Goal: Task Accomplishment & Management: Complete application form

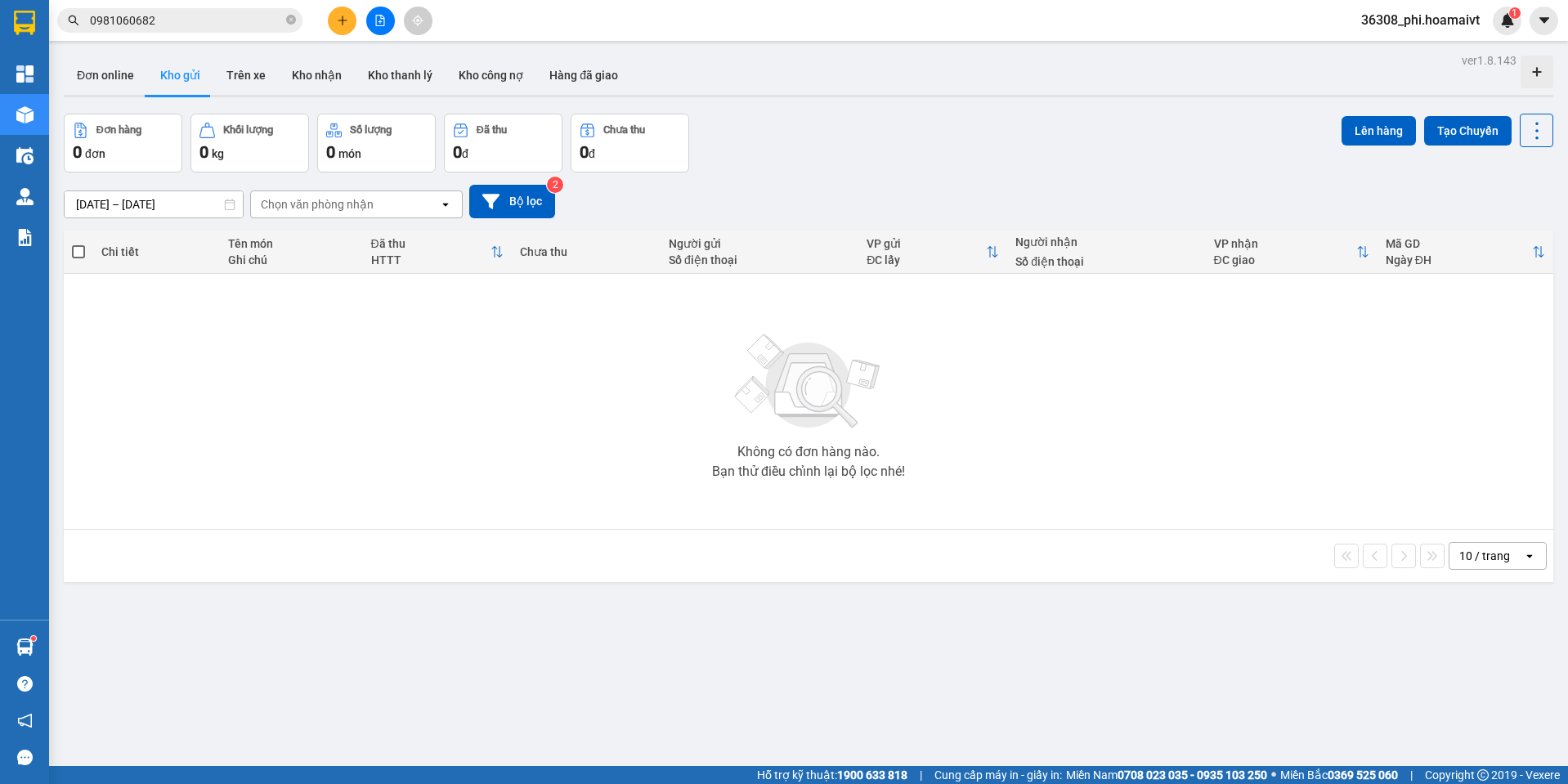
click at [1431, 115] on div "Lên hàng Tạo Chuyến" at bounding box center [1446, 131] width 212 height 34
click at [1446, 121] on button "Tạo Chuyến" at bounding box center [1467, 130] width 87 height 29
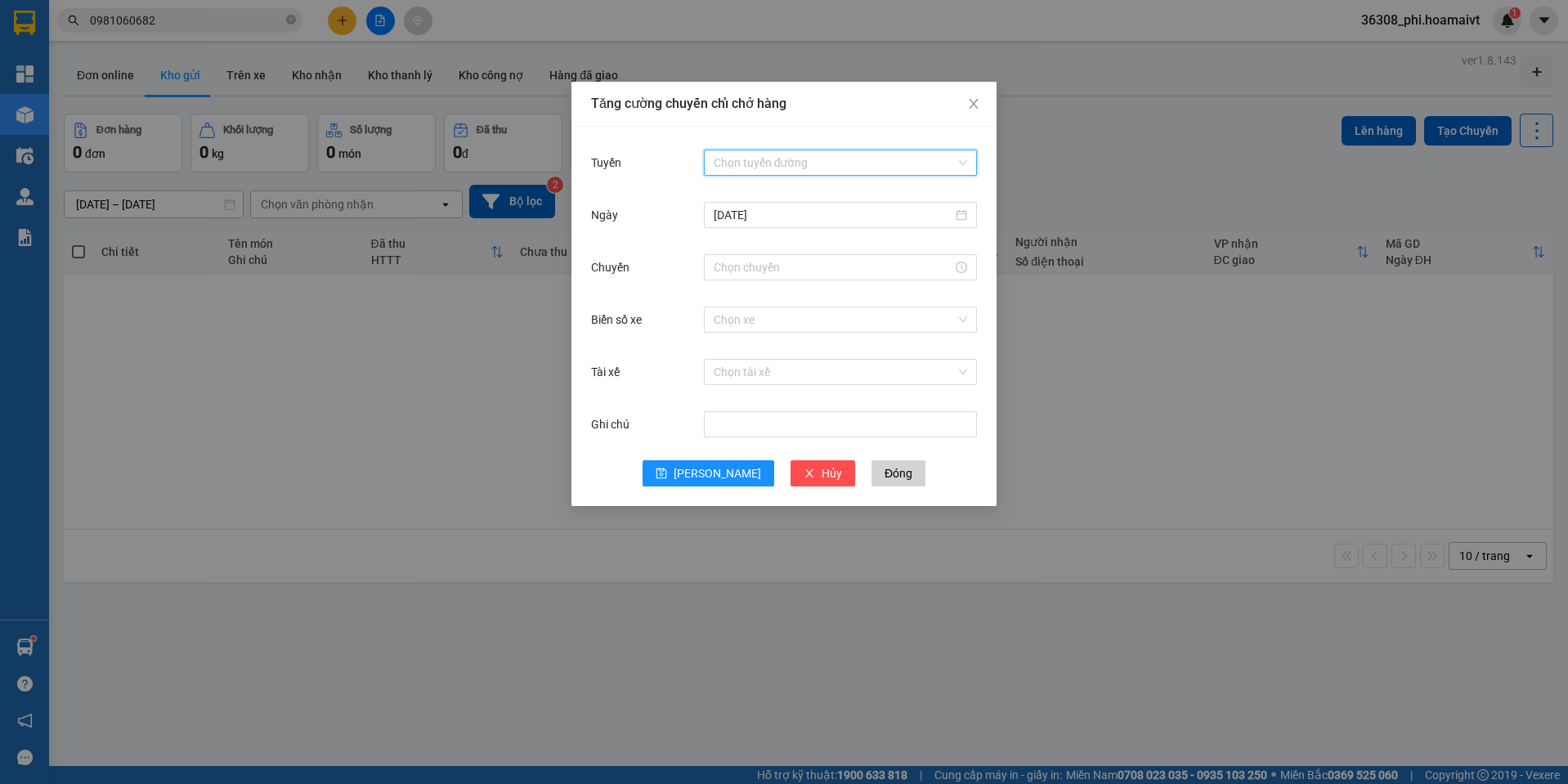
click at [779, 164] on input "Tuyến" at bounding box center [834, 162] width 242 height 24
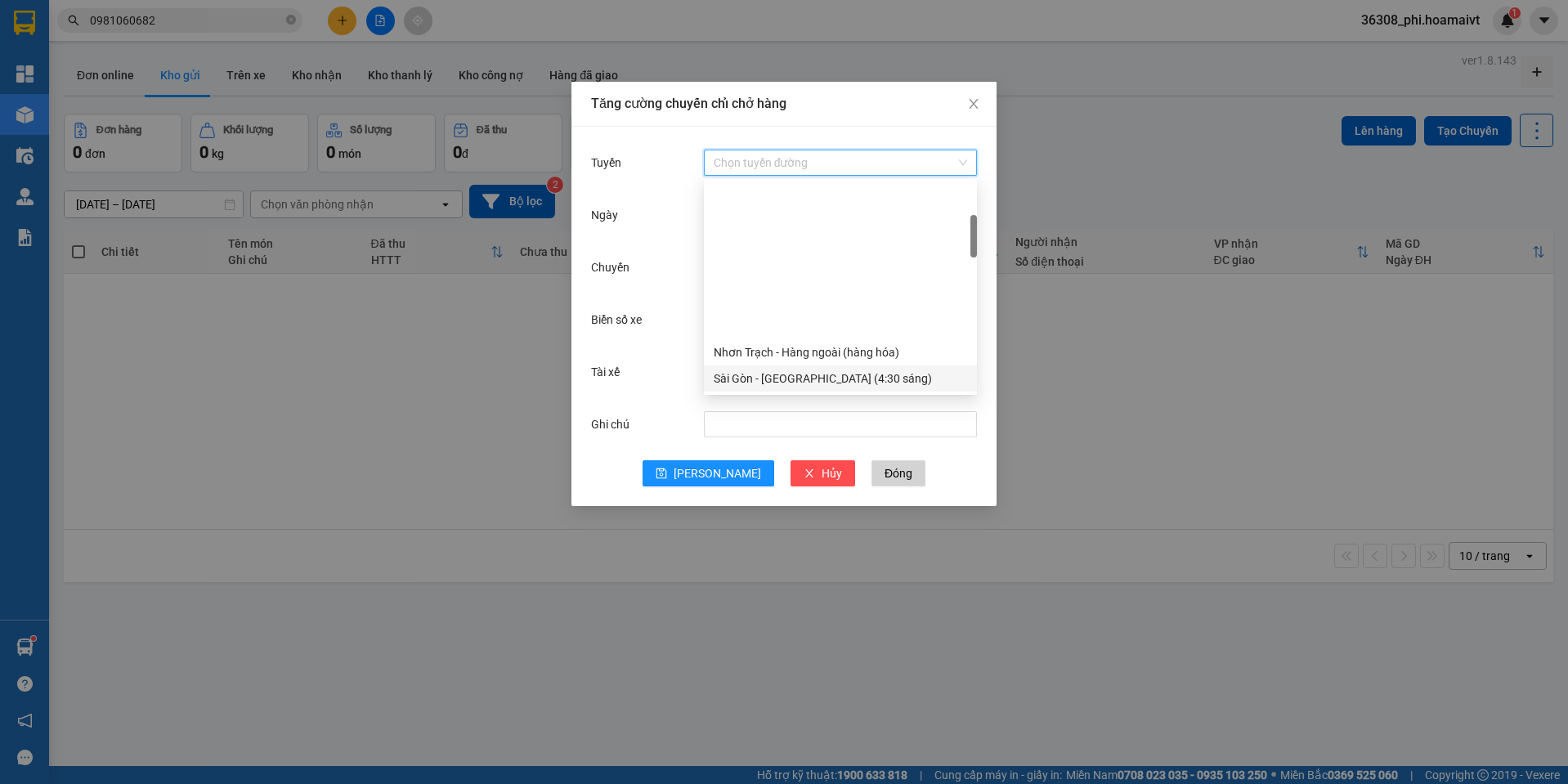
scroll to position [491, 0]
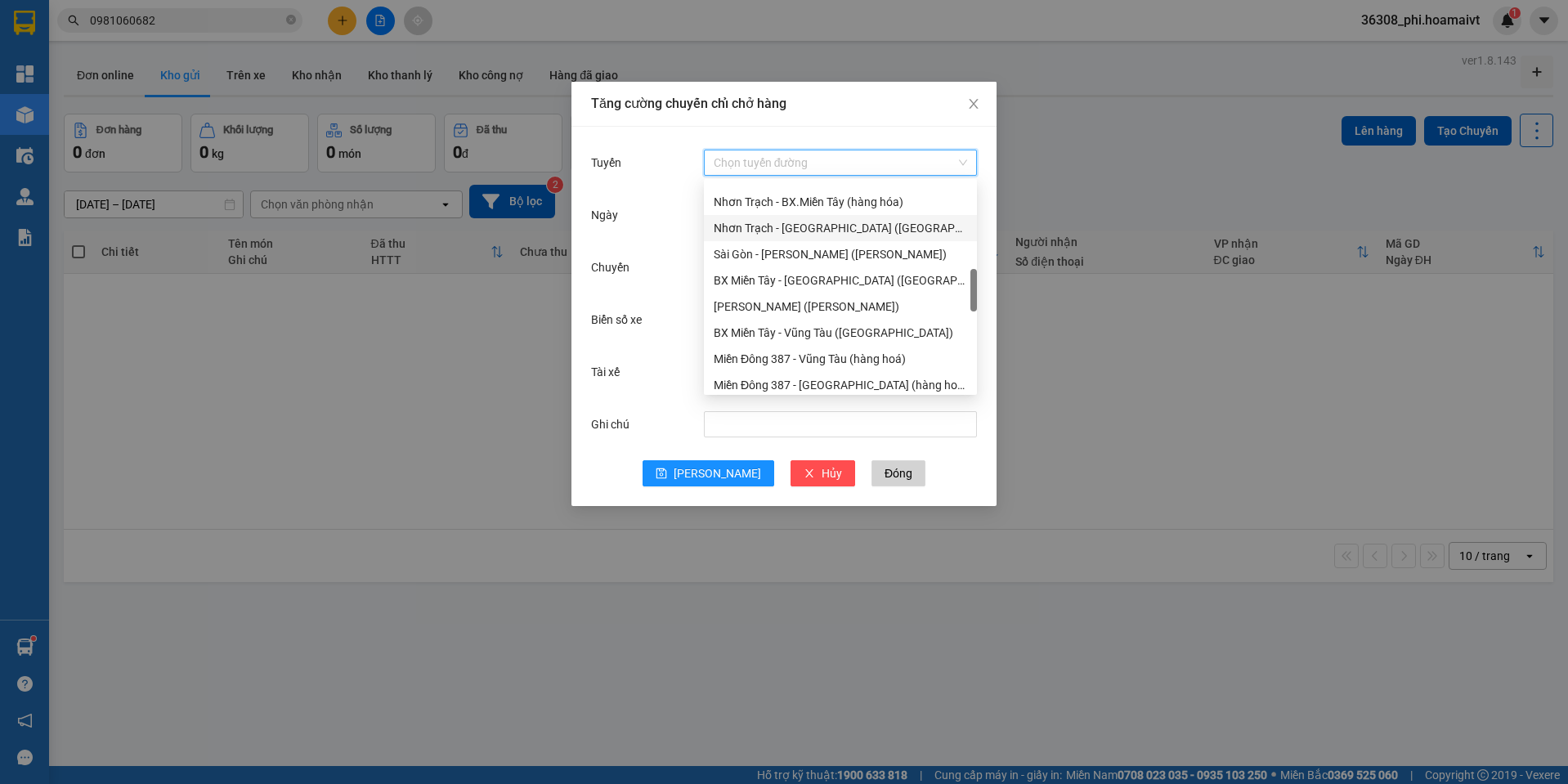
click at [825, 233] on div "Nhơn Trạch - [GEOGRAPHIC_DATA] ([GEOGRAPHIC_DATA])" at bounding box center [840, 227] width 253 height 18
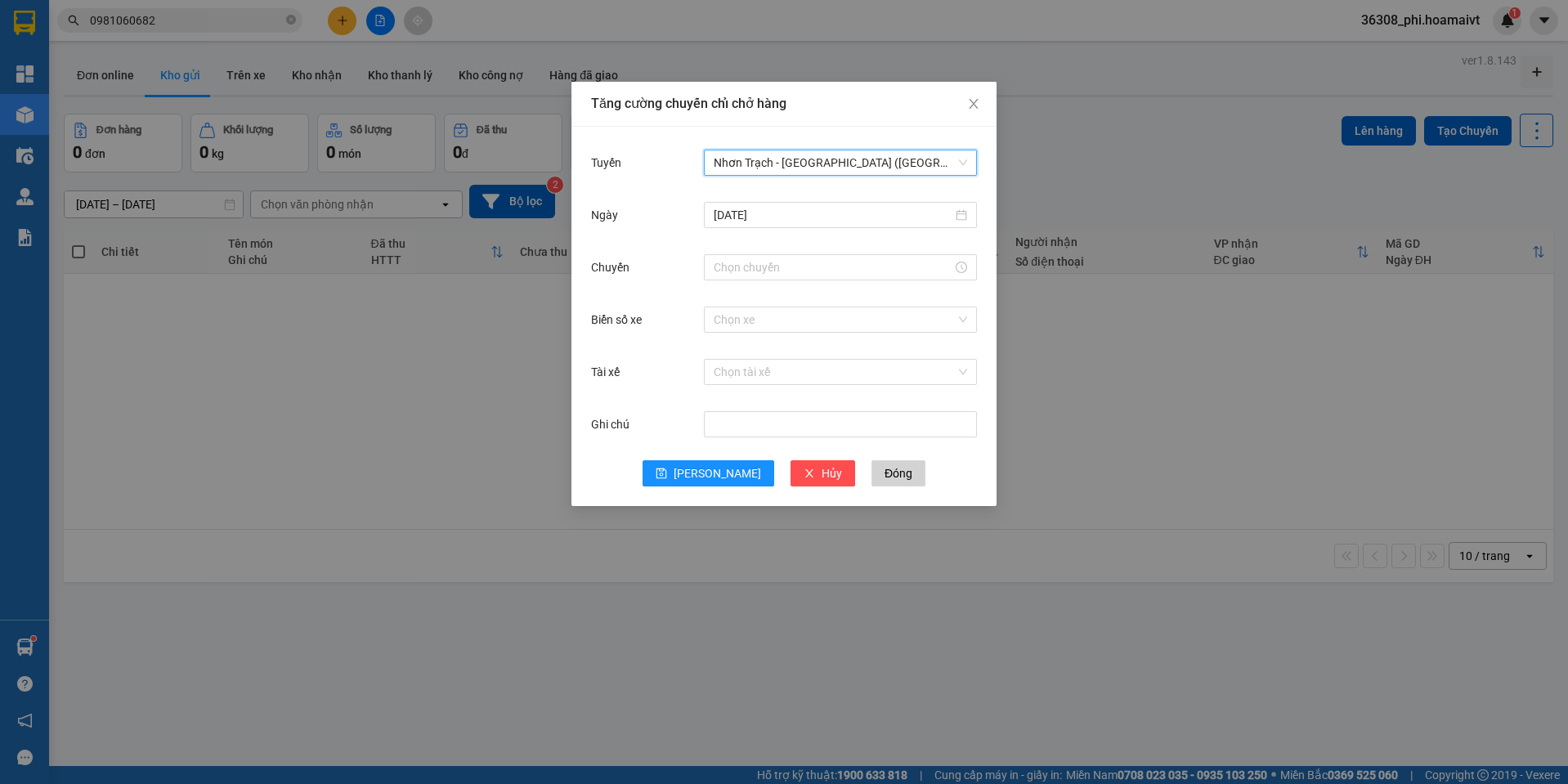
click at [806, 247] on div "[DATE]" at bounding box center [784, 225] width 386 height 52
click at [800, 262] on input "Chuyến" at bounding box center [832, 267] width 239 height 18
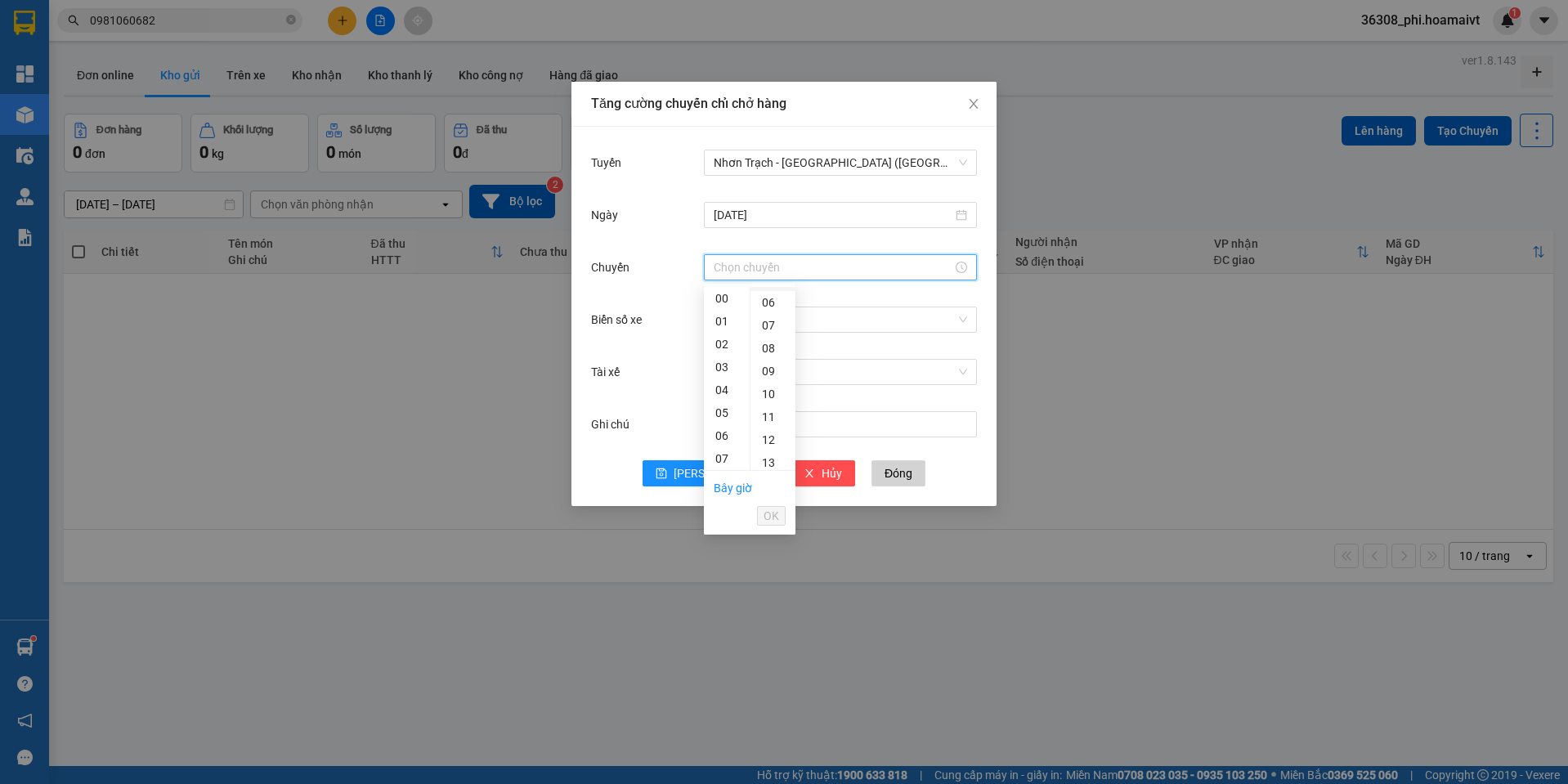
scroll to position [327, 0]
click at [722, 377] on div "07" at bounding box center [727, 376] width 46 height 23
type input "07:00"
click at [769, 302] on div "00" at bounding box center [773, 298] width 45 height 23
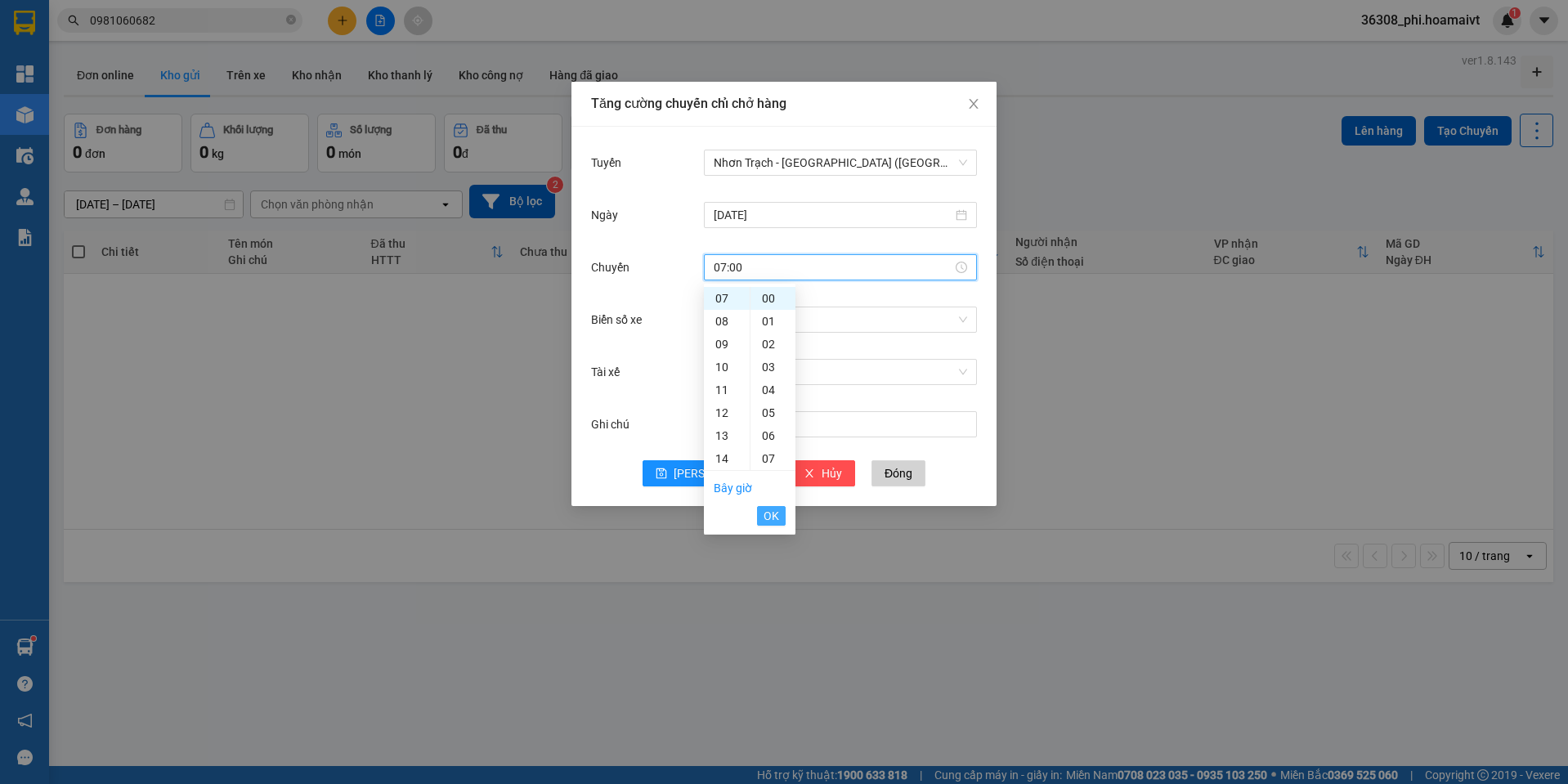
click at [777, 523] on span "OK" at bounding box center [771, 516] width 16 height 18
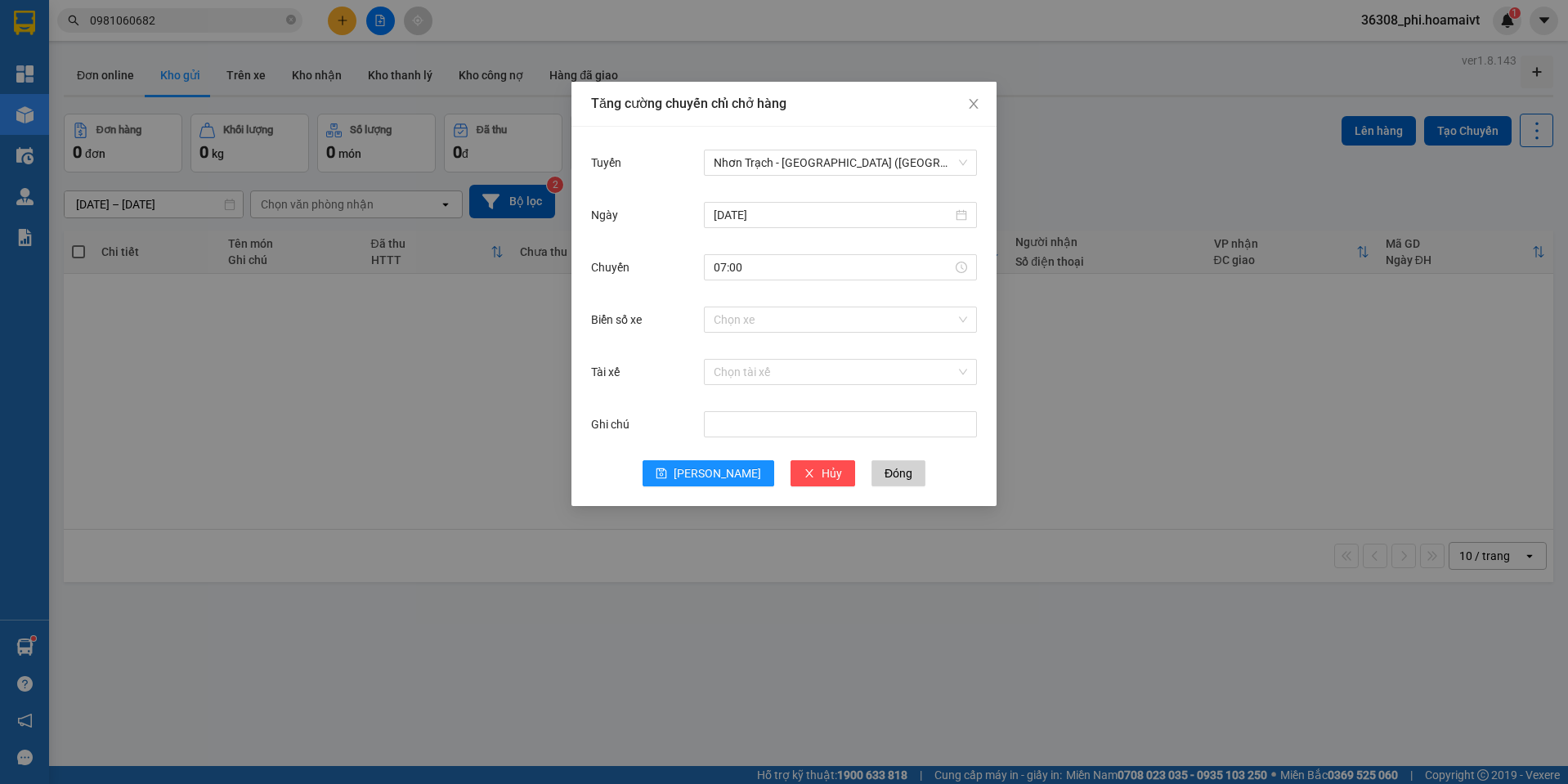
click at [751, 333] on div "Chọn xe" at bounding box center [841, 319] width 273 height 33
click at [754, 318] on input "Biển số xe" at bounding box center [834, 319] width 242 height 24
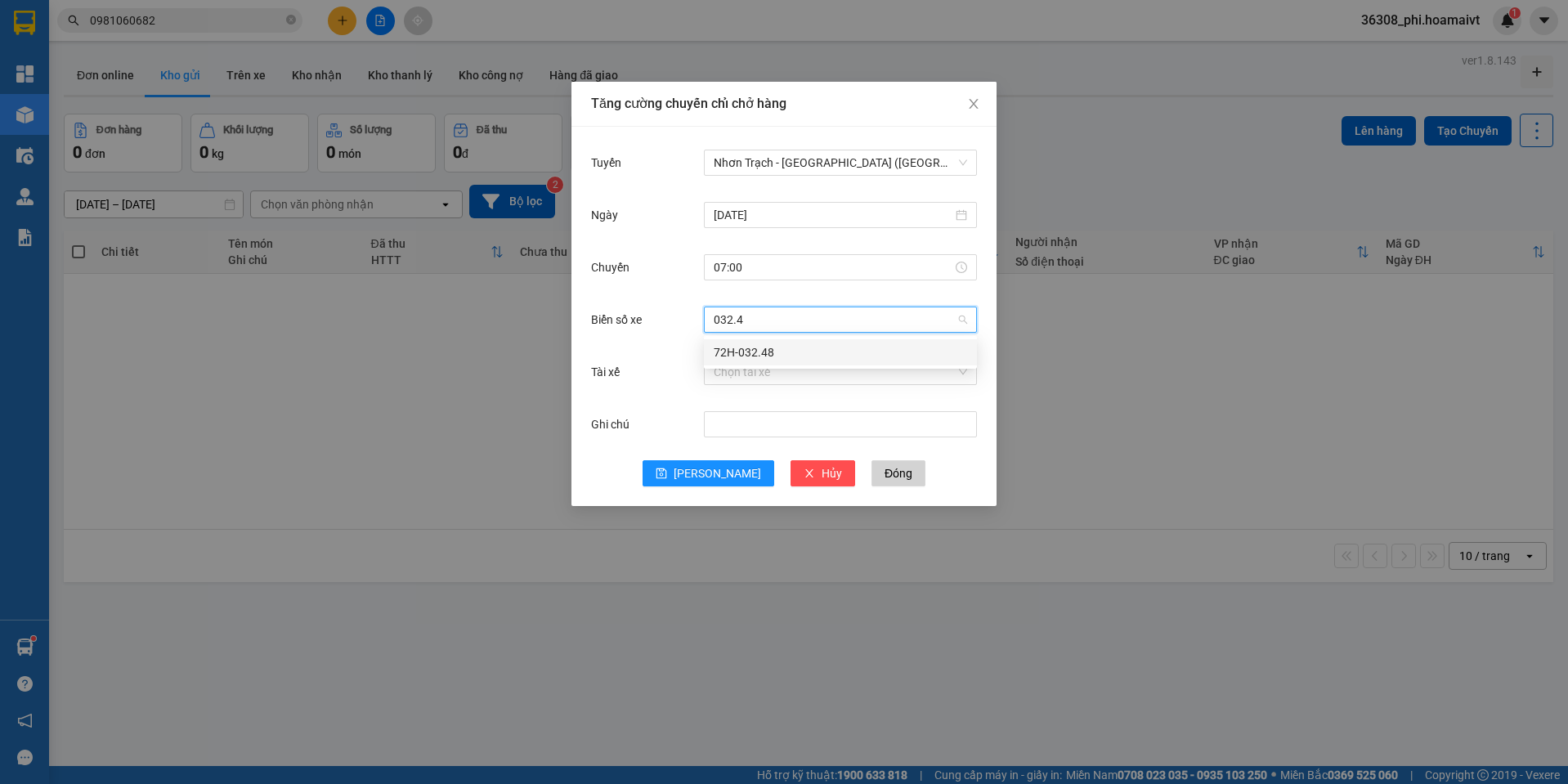
type input "032.48"
click at [756, 351] on div "72H-032.48" at bounding box center [840, 352] width 253 height 18
click at [729, 471] on button "[PERSON_NAME]" at bounding box center [708, 473] width 132 height 26
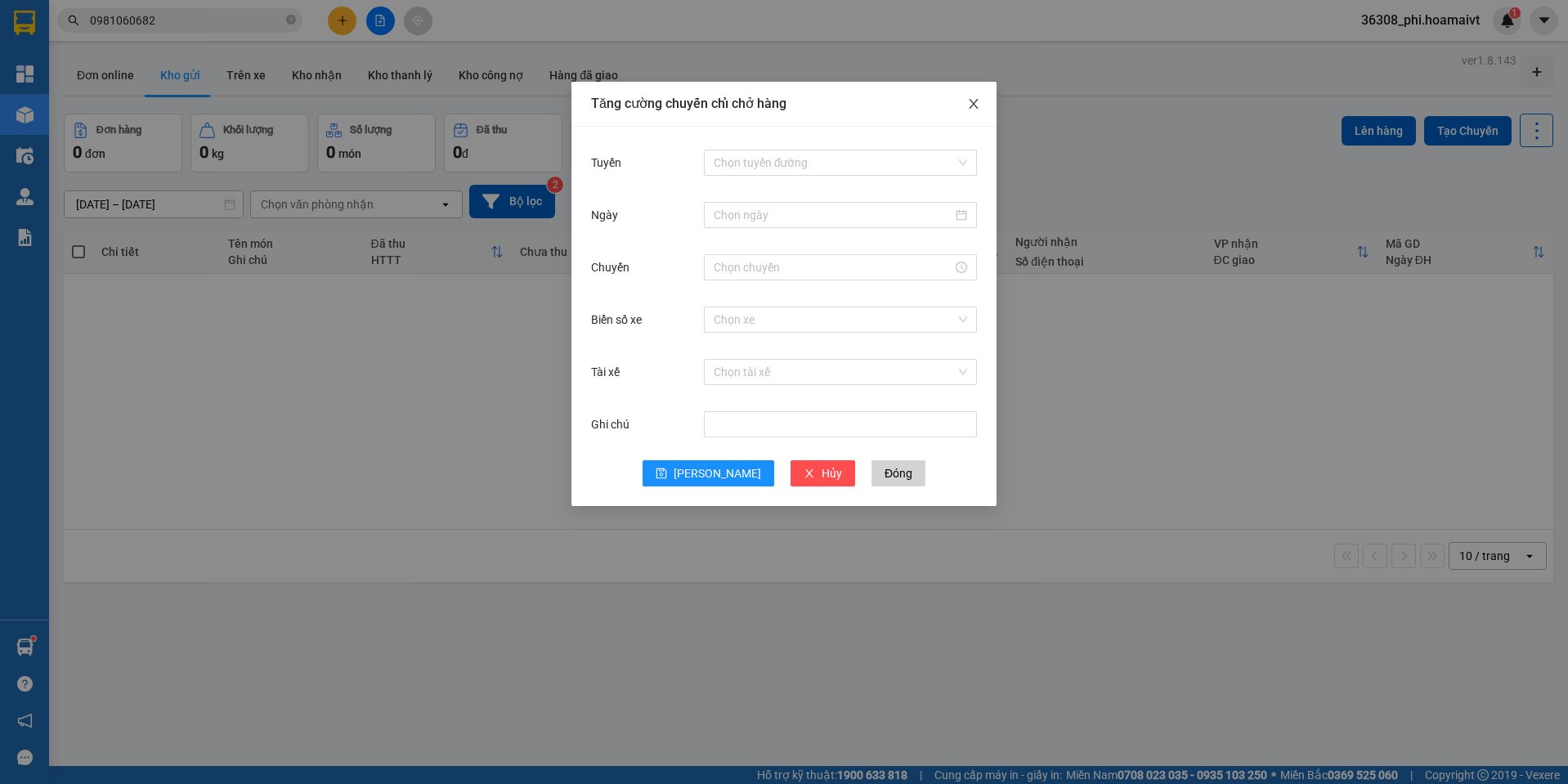
click at [990, 104] on span "Close" at bounding box center [973, 105] width 46 height 46
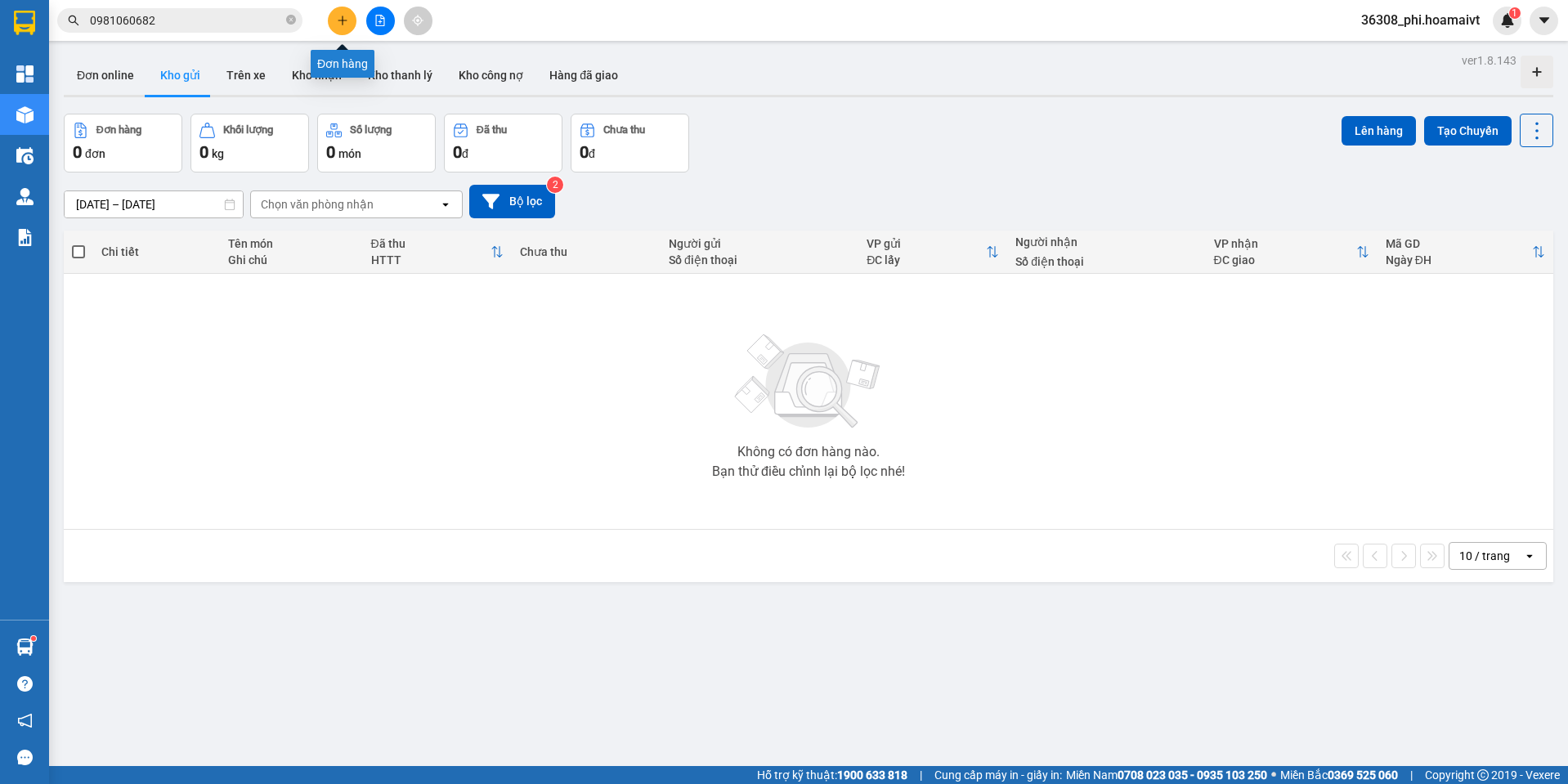
click at [348, 25] on button at bounding box center [342, 21] width 28 height 29
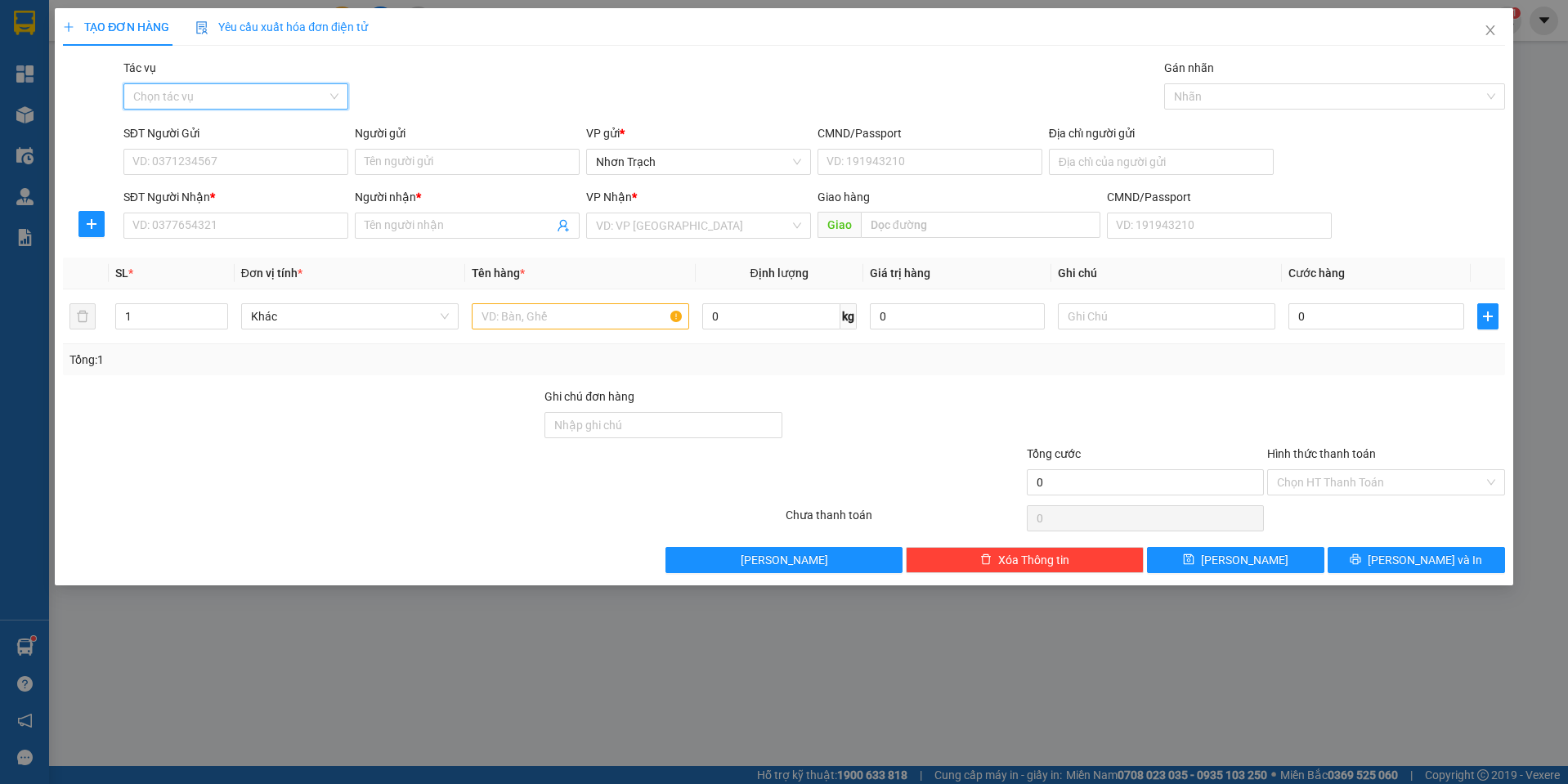
click at [194, 89] on input "Tác vụ" at bounding box center [230, 96] width 194 height 24
click at [192, 123] on div "Nhập hàng lên xe" at bounding box center [235, 128] width 205 height 18
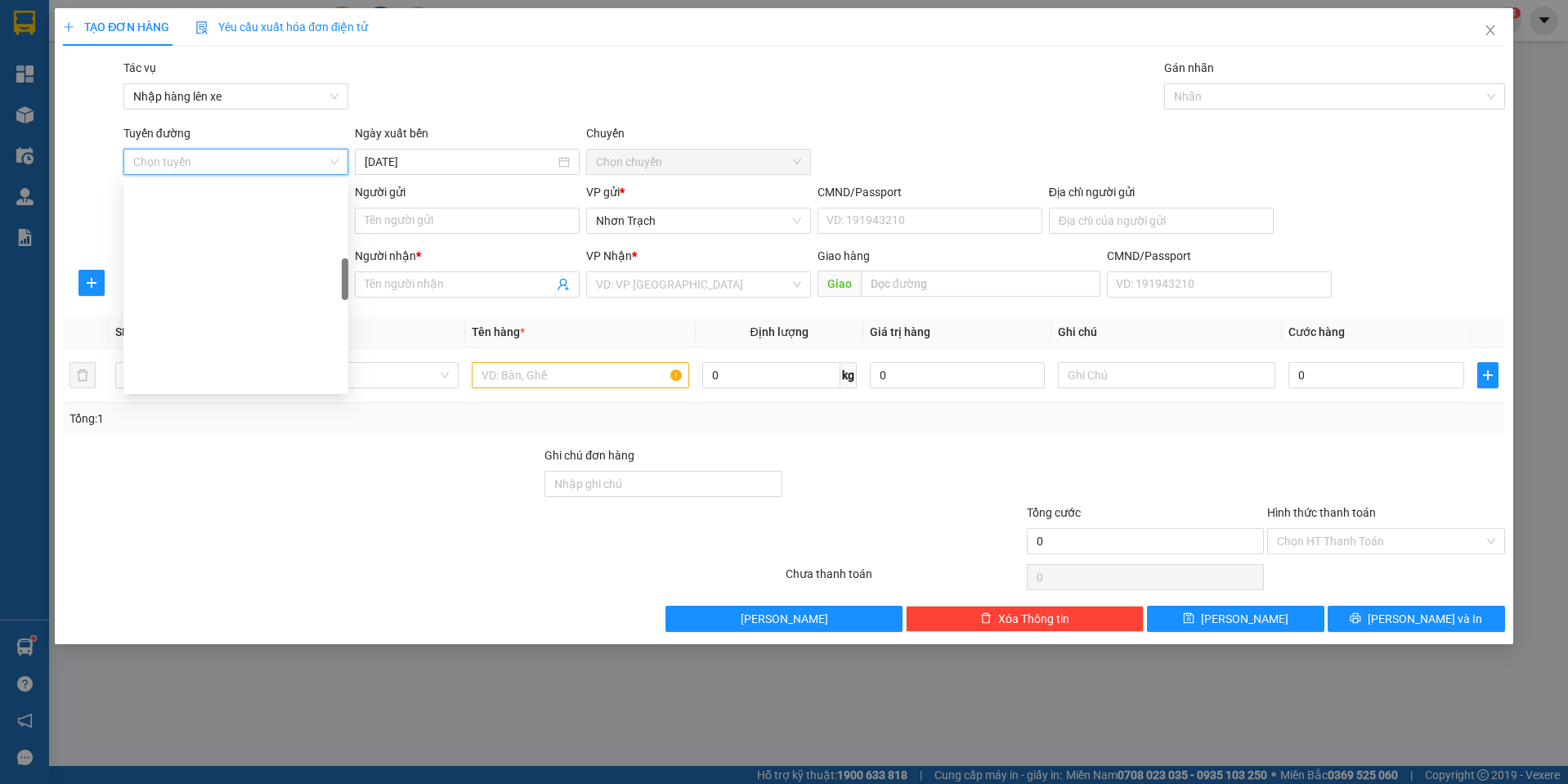
scroll to position [491, 0]
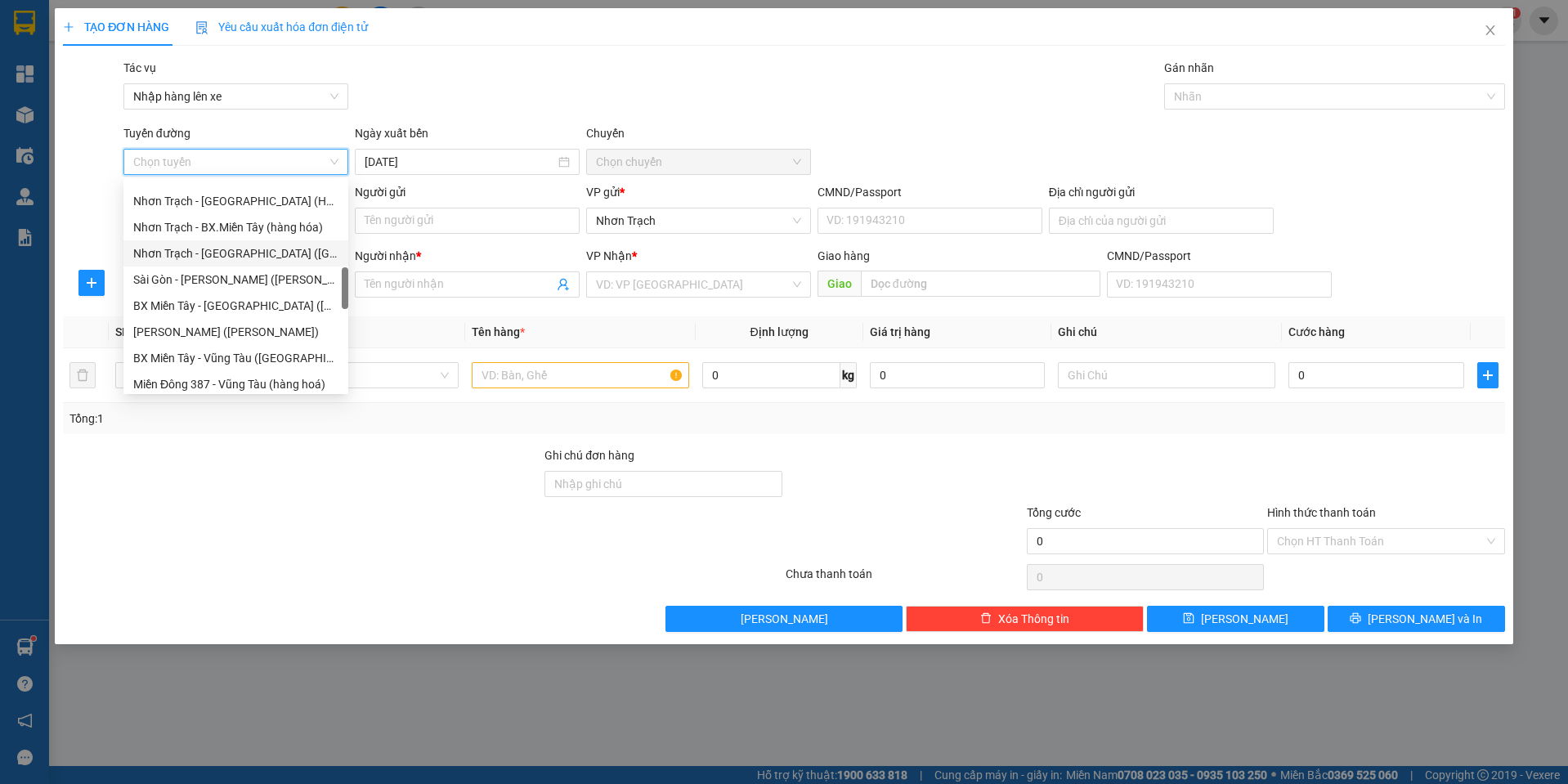
click at [259, 264] on div "Nhơn Trạch - [GEOGRAPHIC_DATA] ([GEOGRAPHIC_DATA])" at bounding box center [235, 253] width 225 height 26
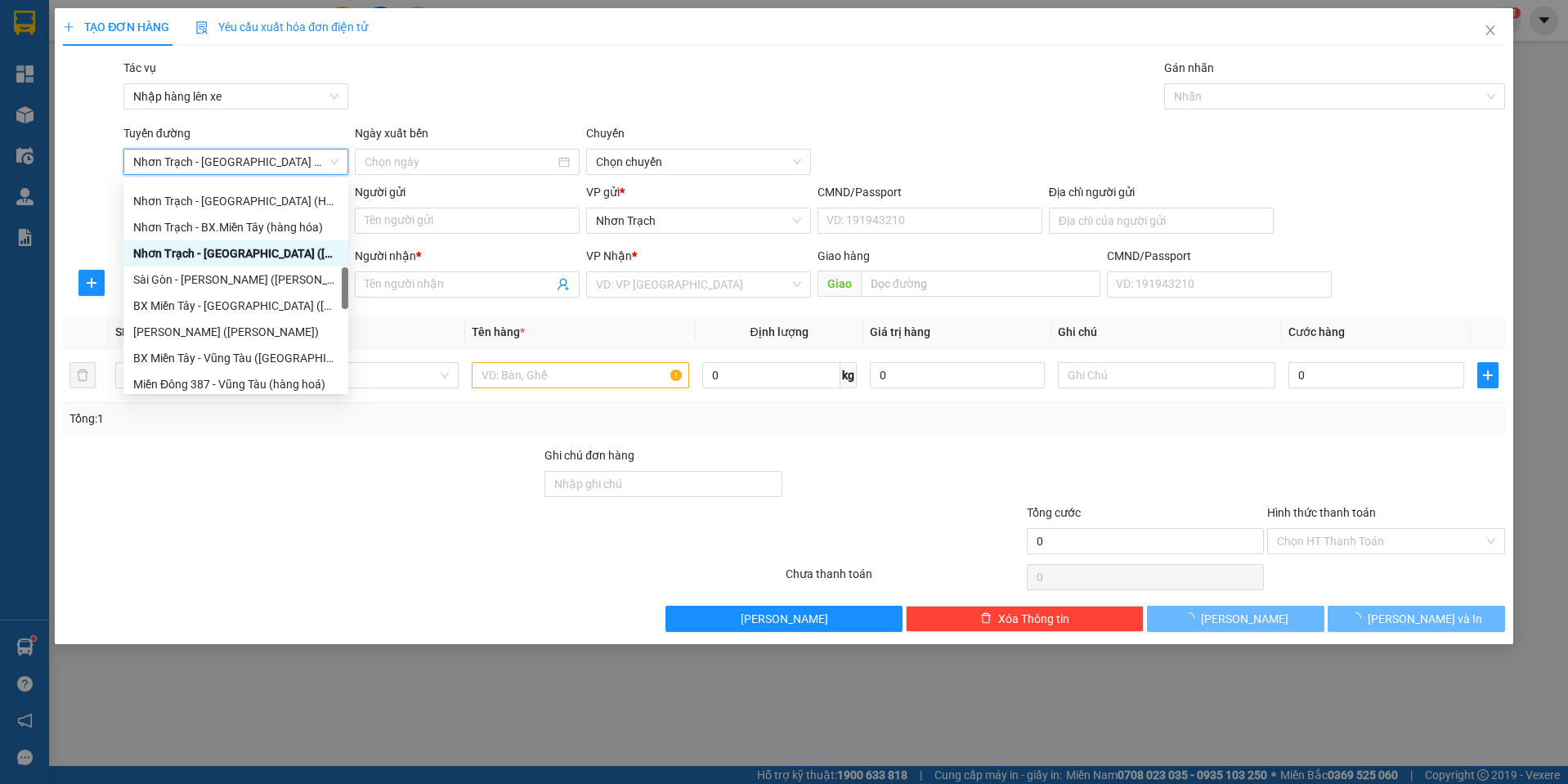
type input "[DATE]"
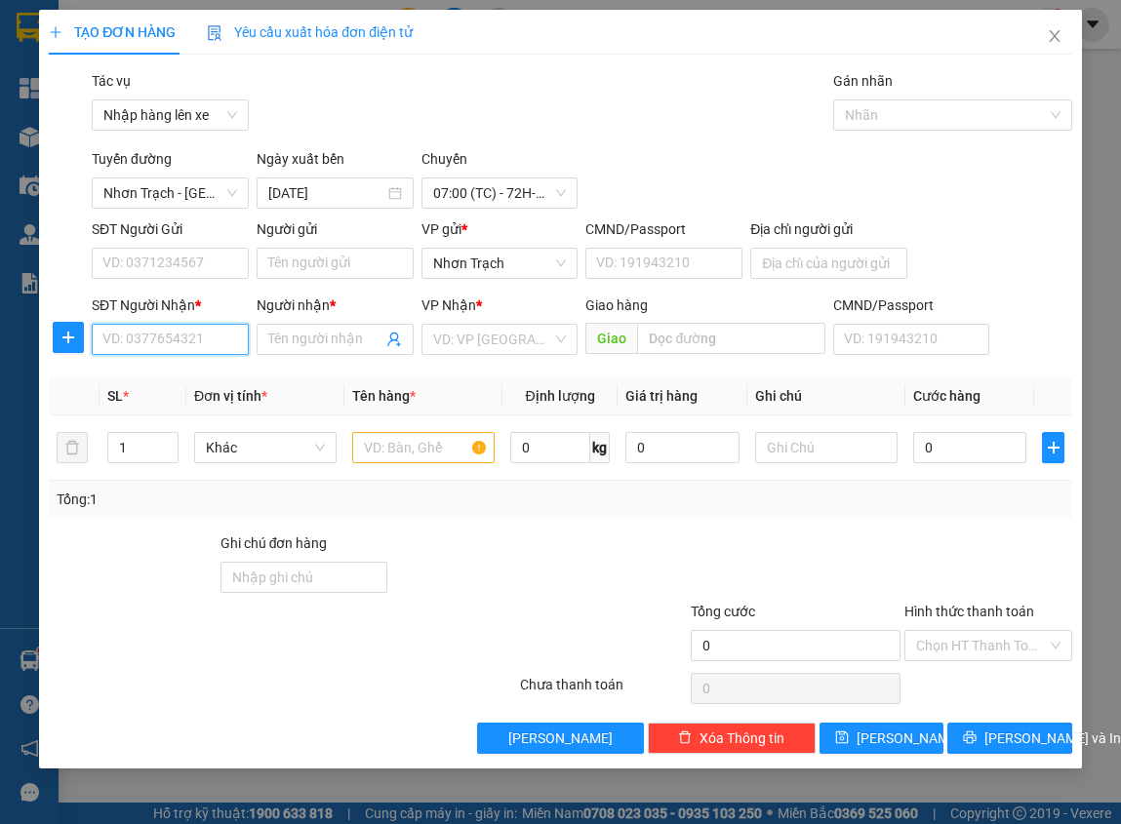
click at [164, 337] on input "SĐT Người Nhận *" at bounding box center [170, 339] width 157 height 31
type input "0977200567"
click at [207, 364] on div "0977200567 - PHƯƠNG" at bounding box center [179, 378] width 174 height 31
type input "PHƯƠNG"
type input "0977200567"
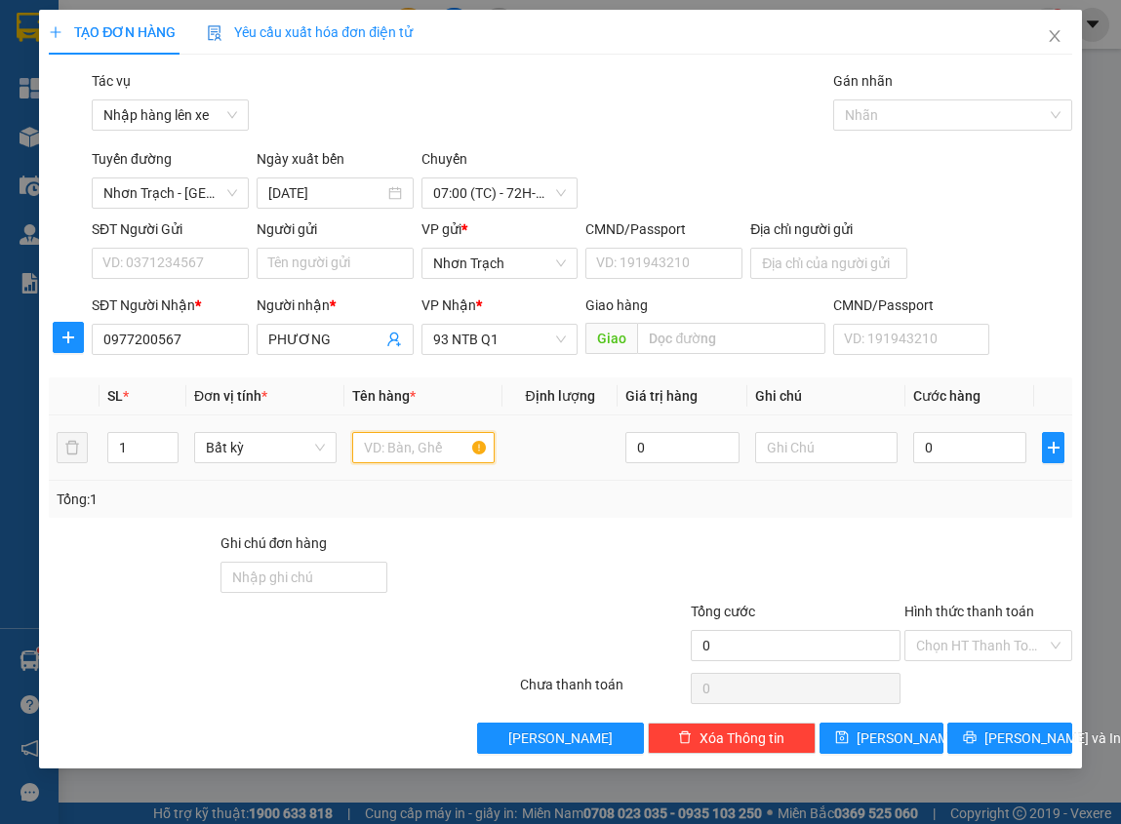
click at [417, 457] on input "text" at bounding box center [423, 447] width 142 height 31
type input "1 H/S"
click at [944, 460] on input "0" at bounding box center [970, 447] width 114 height 31
type input "3"
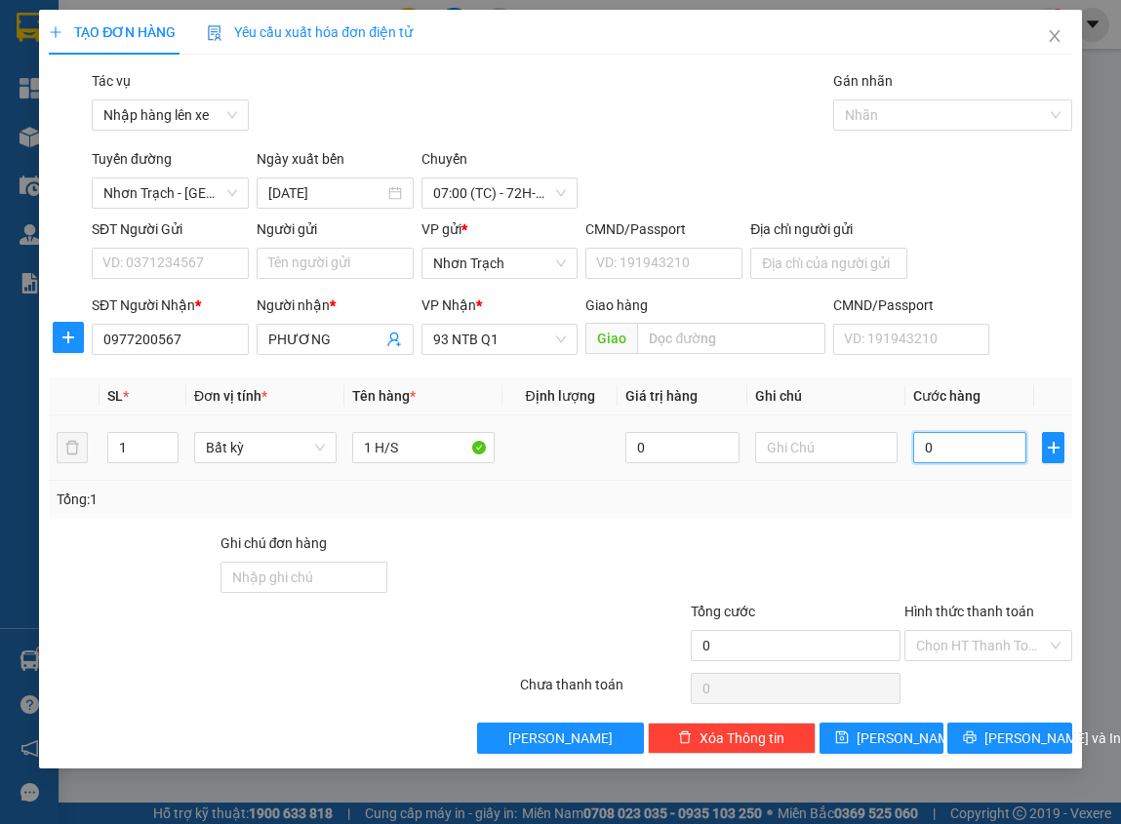
type input "3"
type input "30"
type input "300"
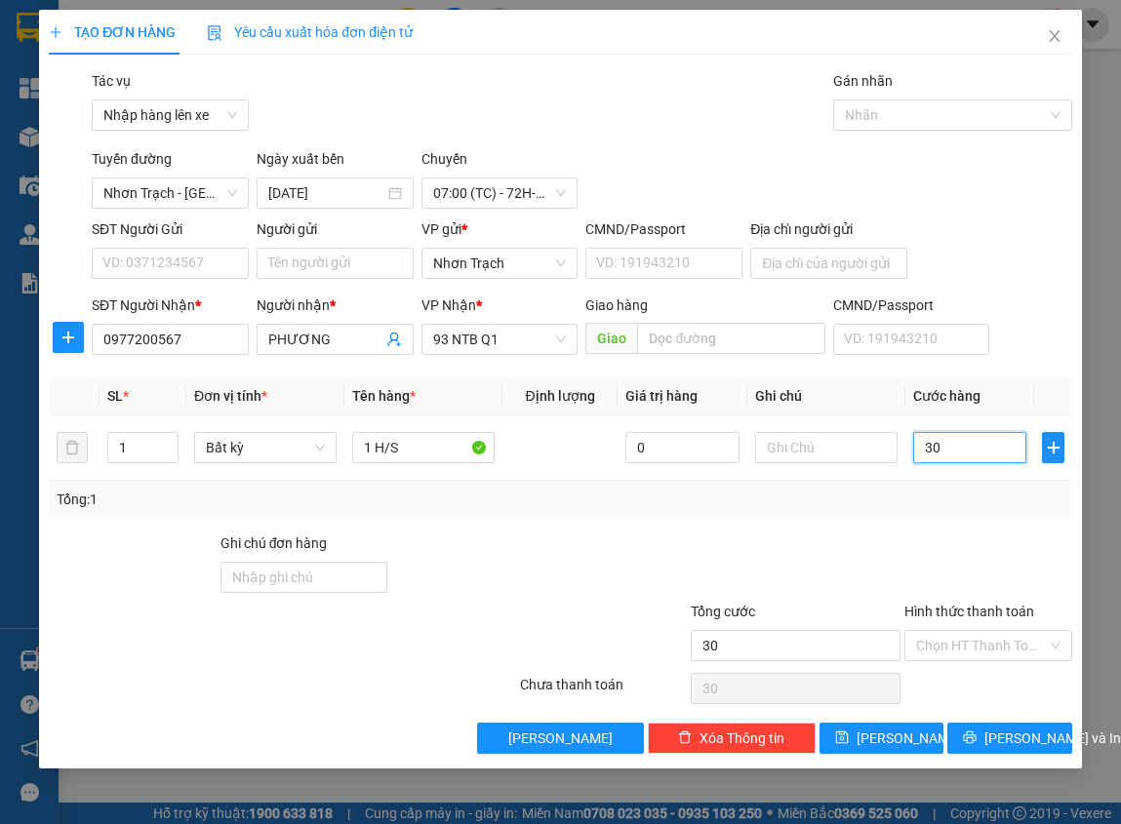
type input "300"
type input "3.000"
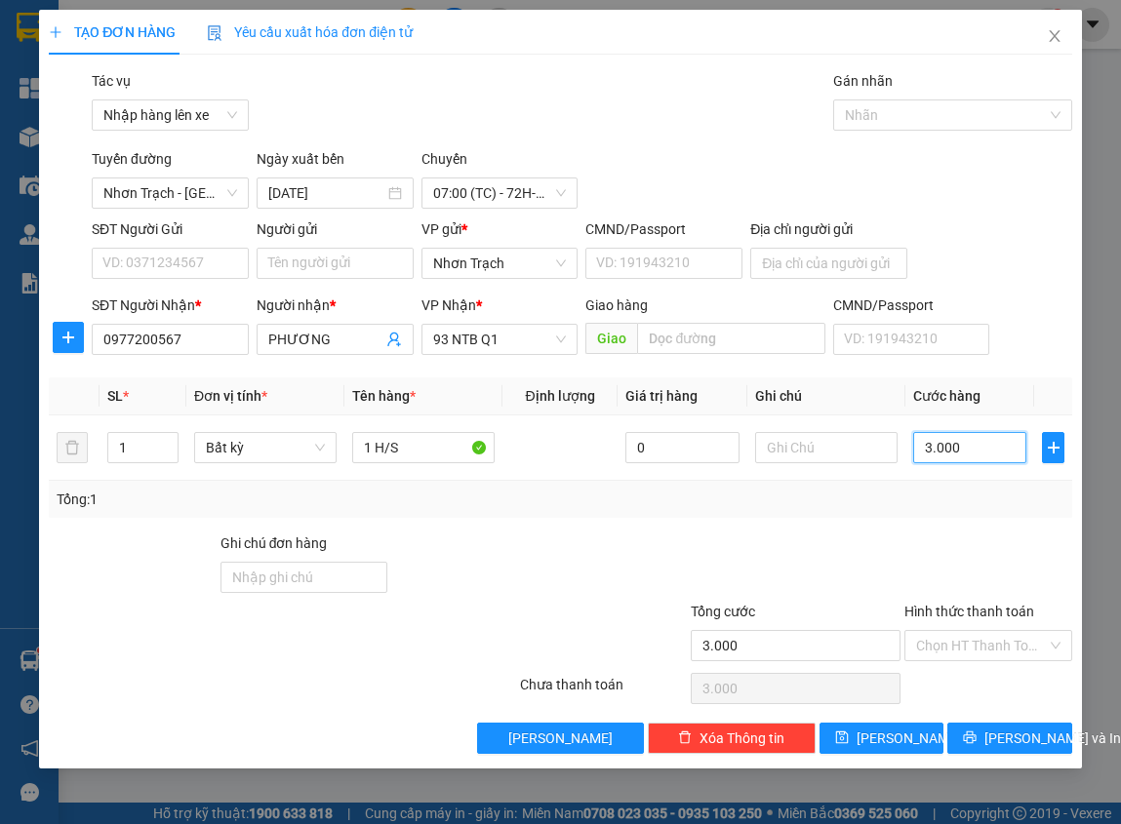
type input "30.000"
click at [957, 641] on input "Hình thức thanh toán" at bounding box center [981, 645] width 130 height 29
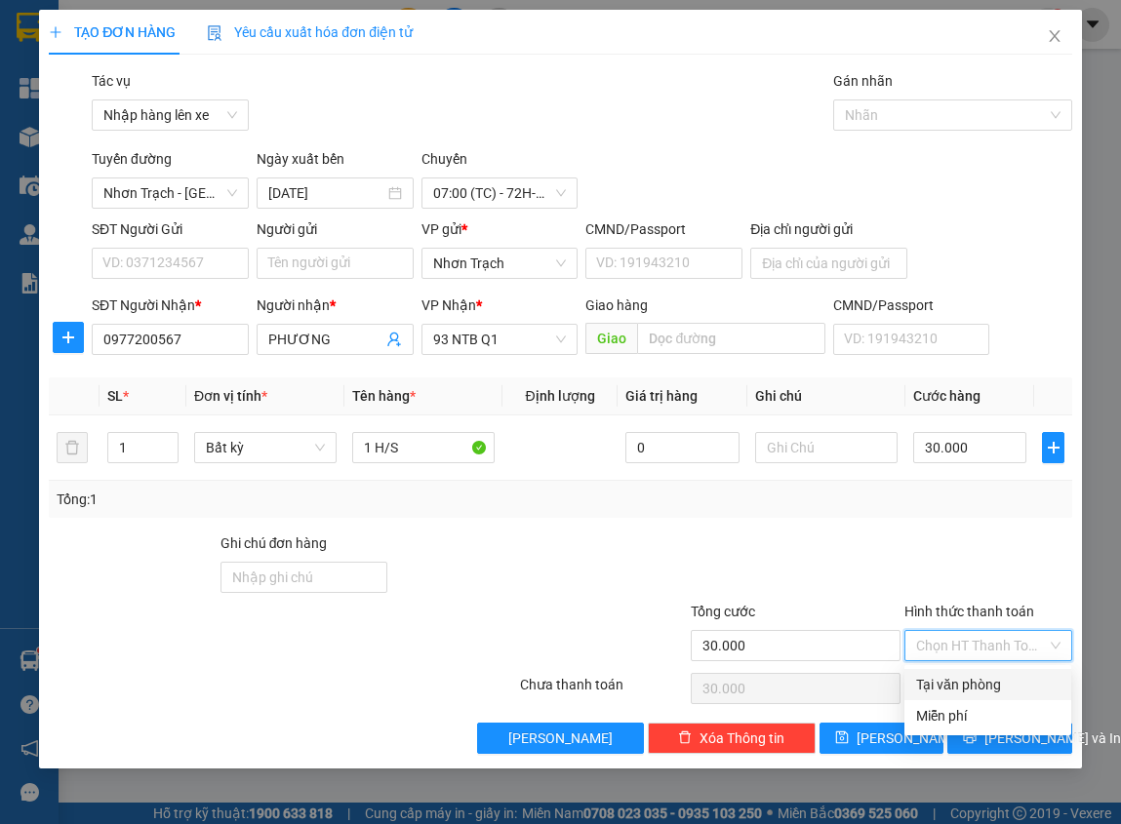
click at [938, 682] on div "Tại văn phòng" at bounding box center [987, 684] width 143 height 21
type input "0"
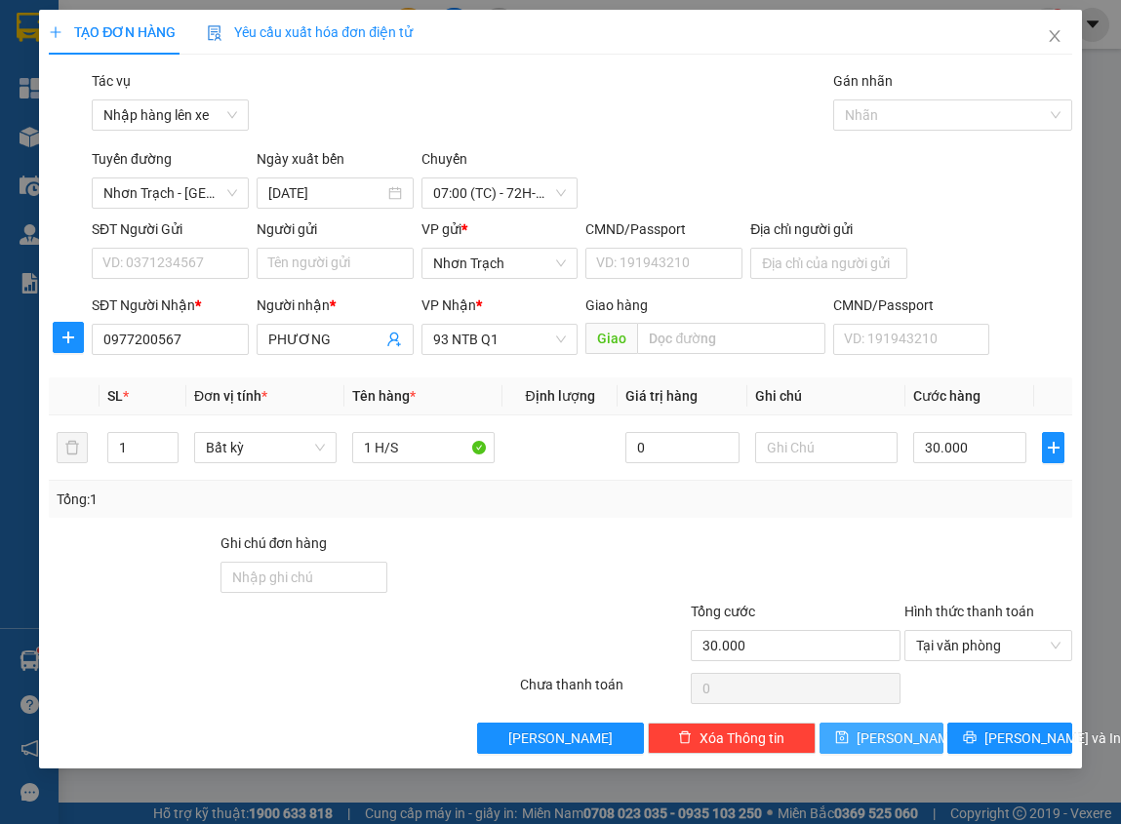
click at [898, 729] on span "[PERSON_NAME]" at bounding box center [908, 738] width 104 height 21
type input "0"
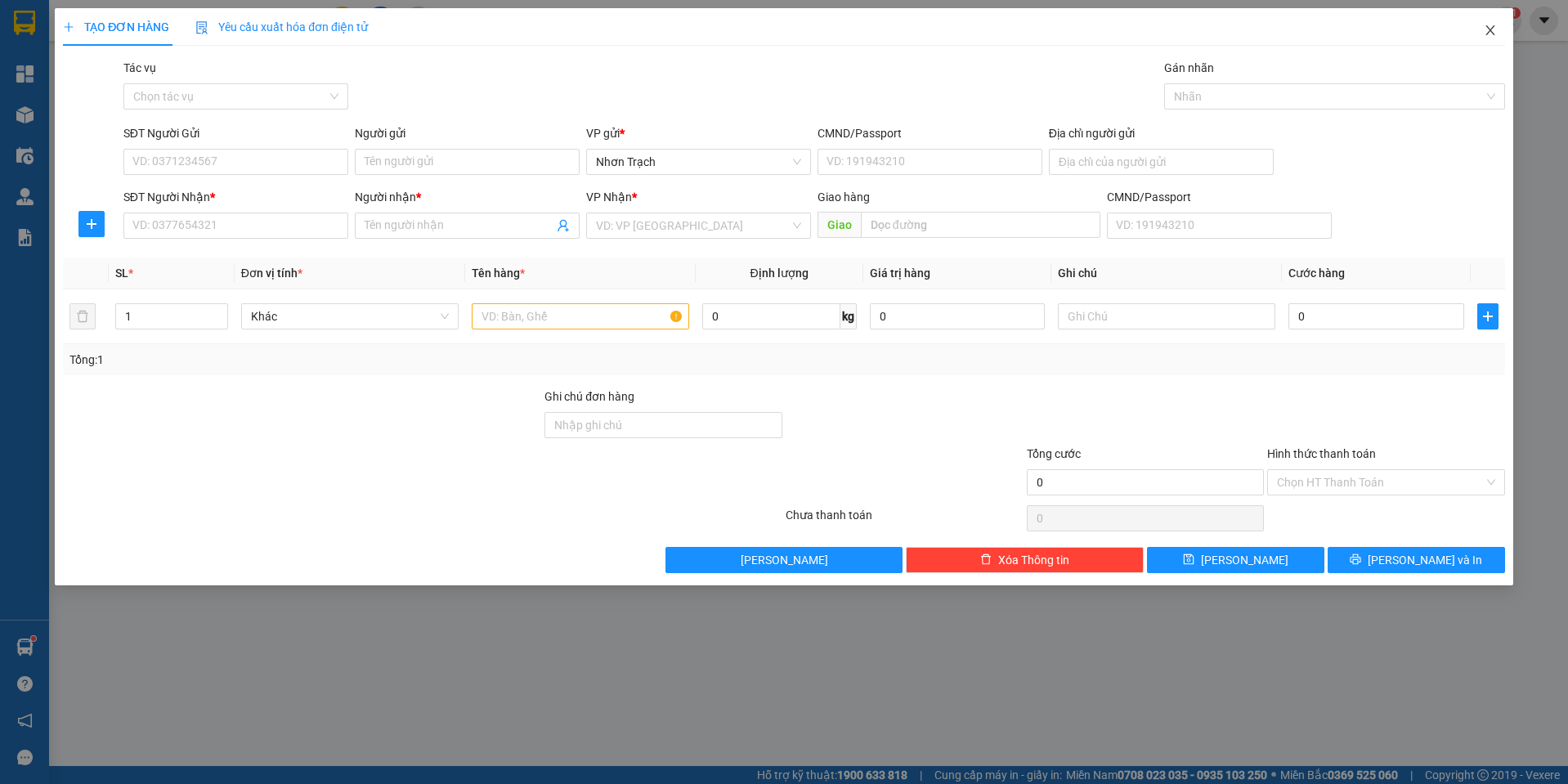
click at [1491, 33] on icon "close" at bounding box center [1489, 30] width 9 height 10
